Goal: Transaction & Acquisition: Subscribe to service/newsletter

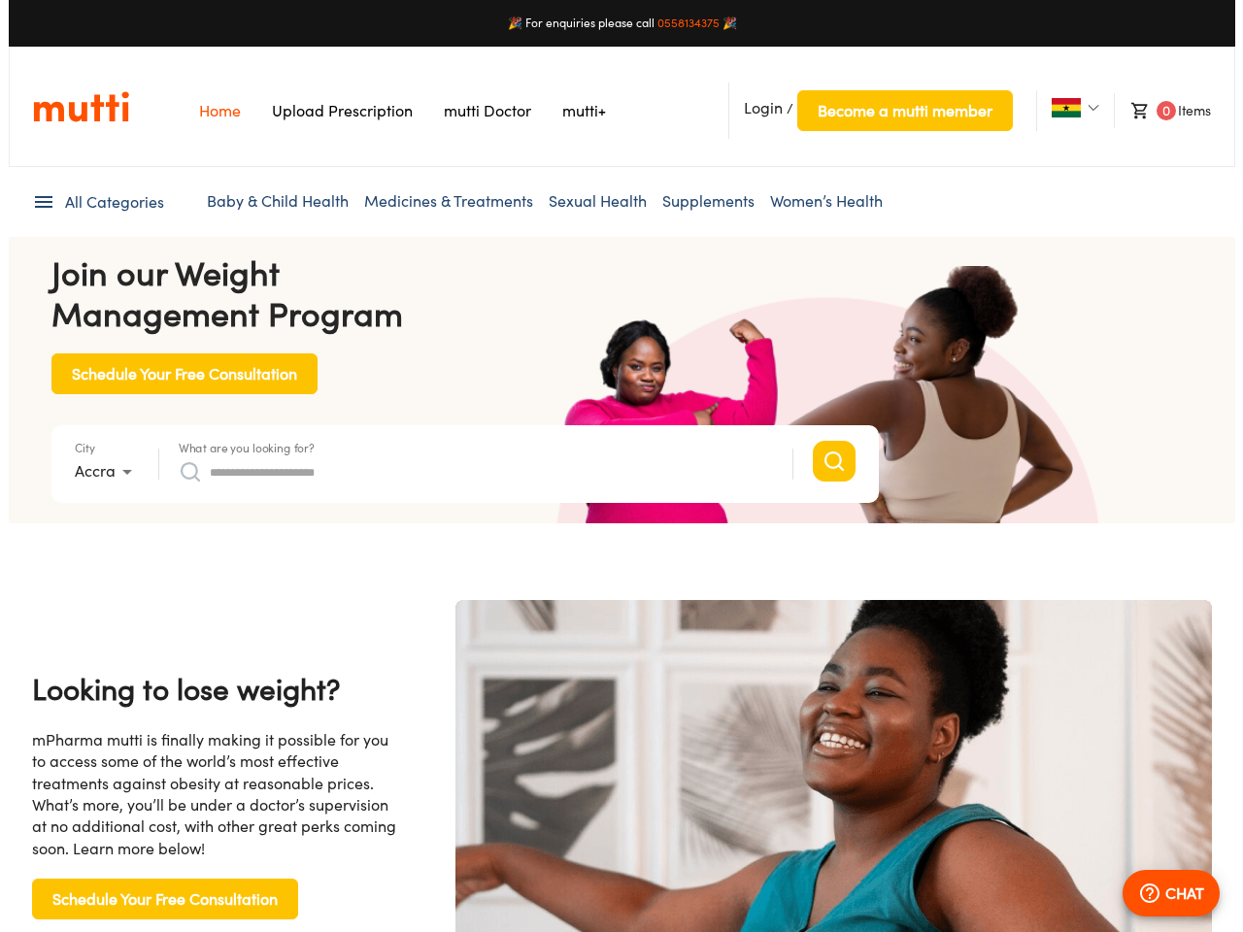
scroll to position [0, 3999]
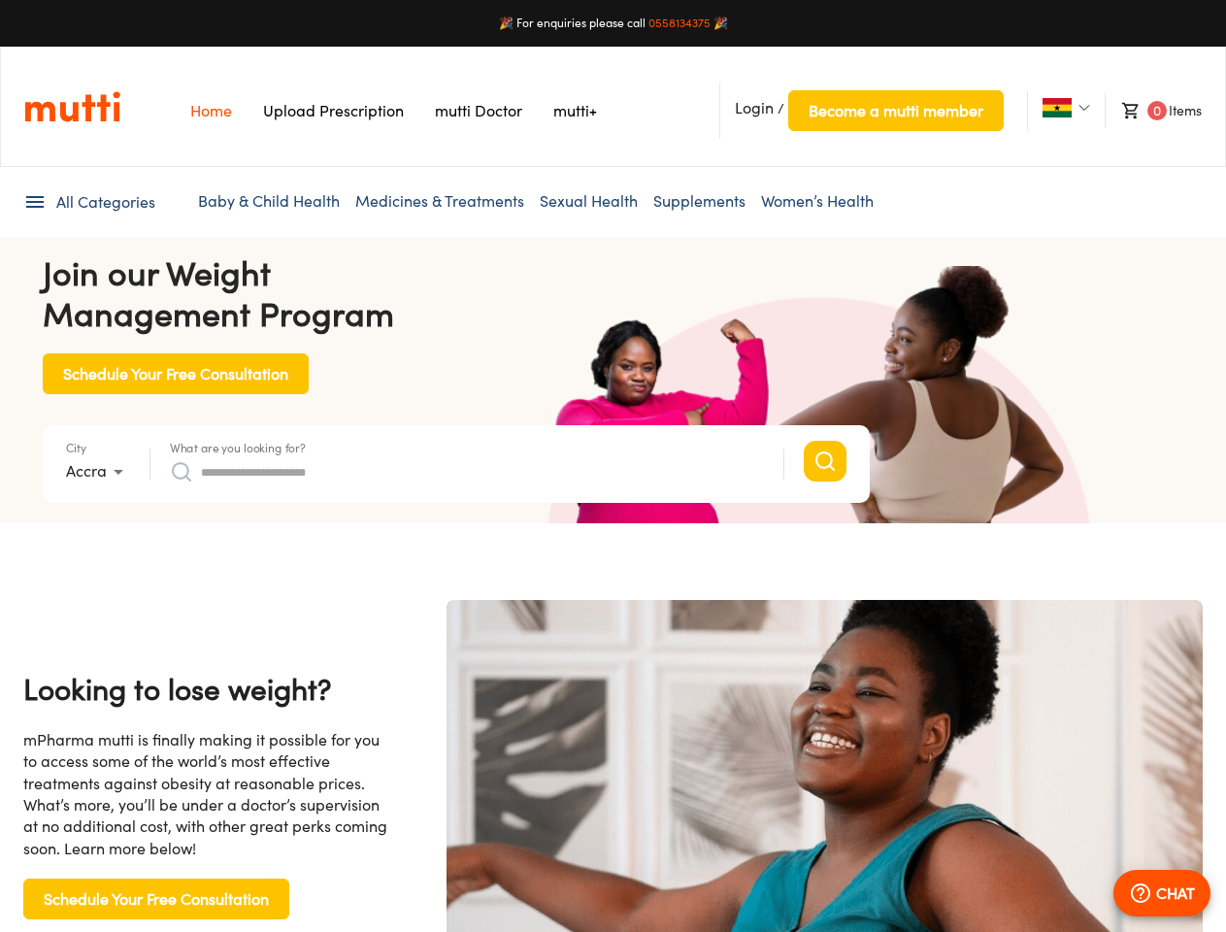
click at [754, 108] on span "Login" at bounding box center [754, 107] width 39 height 19
click at [895, 111] on span "Become a mutti member" at bounding box center [896, 110] width 175 height 27
click at [1056, 108] on img at bounding box center [1057, 107] width 29 height 19
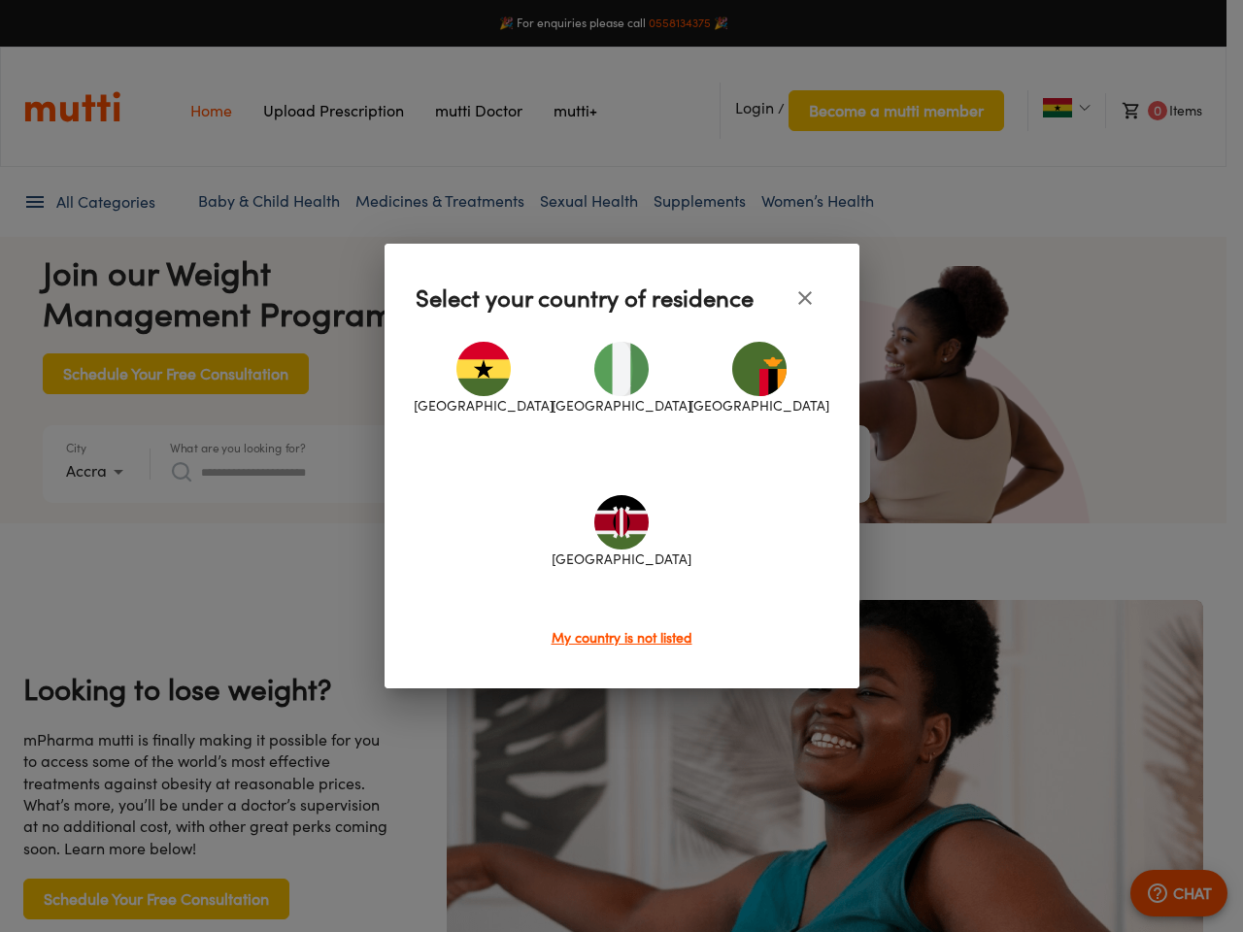
click at [1152, 111] on div at bounding box center [621, 466] width 1243 height 932
click at [88, 202] on div at bounding box center [621, 466] width 1243 height 932
click at [98, 472] on div at bounding box center [621, 466] width 1243 height 932
click at [238, 447] on div at bounding box center [621, 466] width 1243 height 932
click at [467, 472] on div "[GEOGRAPHIC_DATA] [GEOGRAPHIC_DATA] [GEOGRAPHIC_DATA] [GEOGRAPHIC_DATA]" at bounding box center [621, 474] width 413 height 306
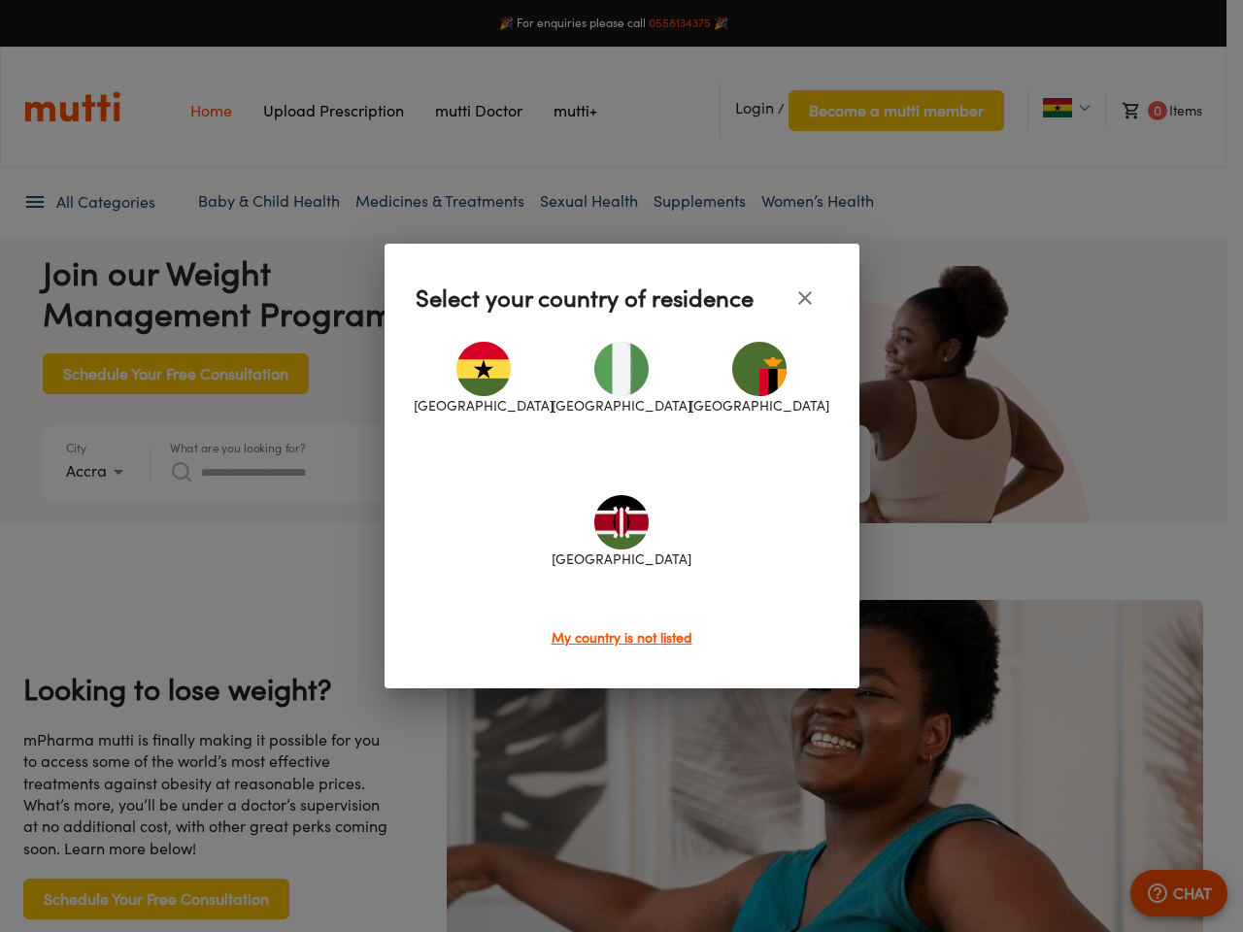
click at [1162, 893] on div at bounding box center [621, 466] width 1243 height 932
